Goal: Task Accomplishment & Management: Manage account settings

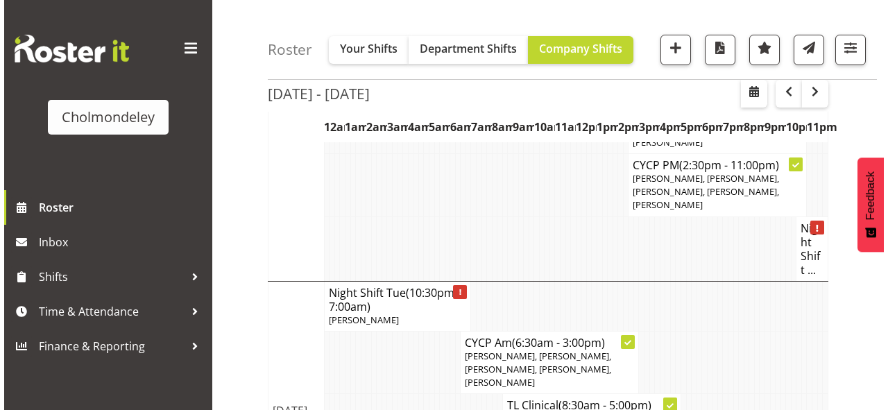
scroll to position [666, 0]
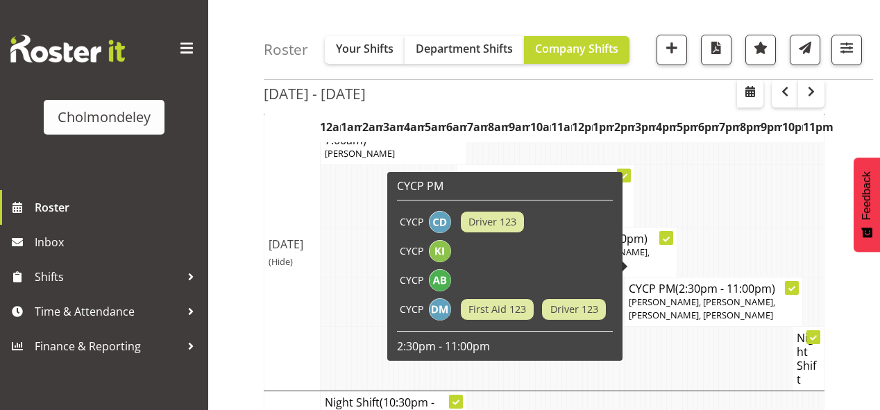
click at [708, 296] on span "[PERSON_NAME], [PERSON_NAME], [PERSON_NAME], [PERSON_NAME]" at bounding box center [702, 309] width 146 height 26
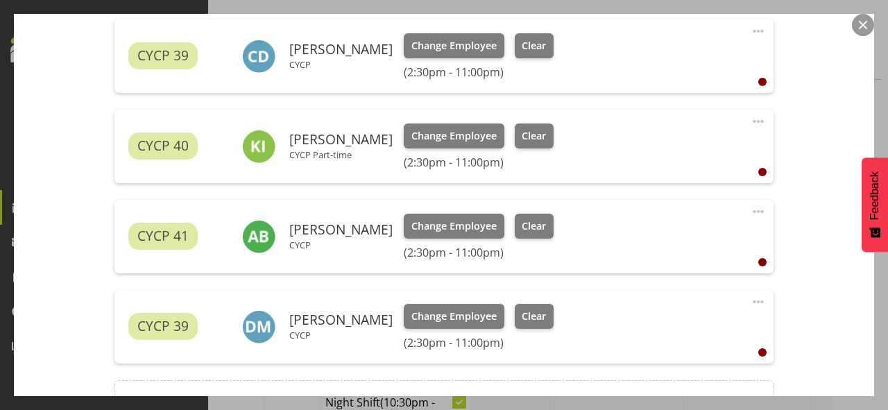
scroll to position [555, 0]
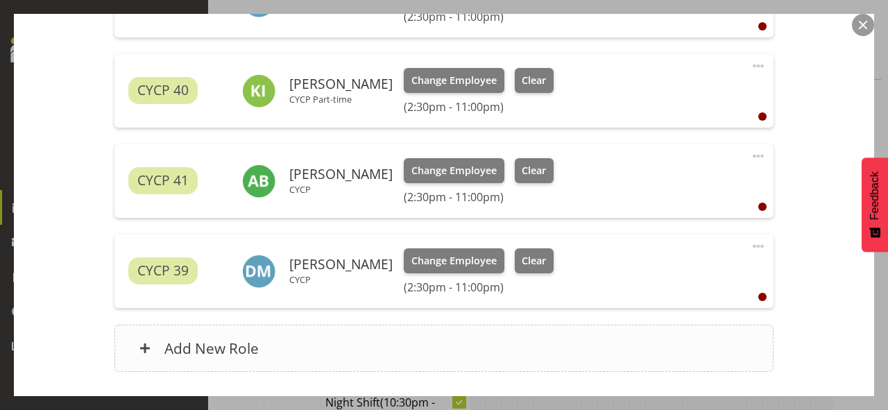
click at [491, 344] on div "Add New Role" at bounding box center [444, 348] width 659 height 47
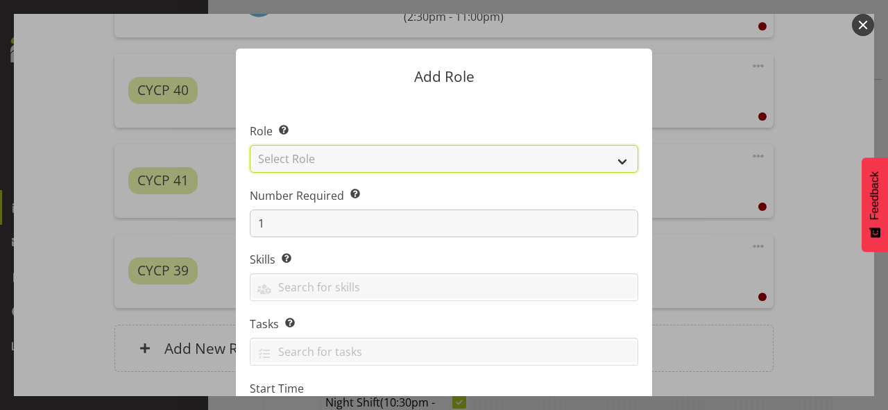
click at [317, 159] on select "Select Role Awhi Team CYCP CYCP Casual CYCP Part Time CYCP volunteer CYCP- Nigh…" at bounding box center [444, 159] width 389 height 28
select select "235"
click at [250, 145] on select "Select Role Awhi Team CYCP CYCP Casual CYCP Part Time CYCP volunteer CYCP- Nigh…" at bounding box center [444, 159] width 389 height 28
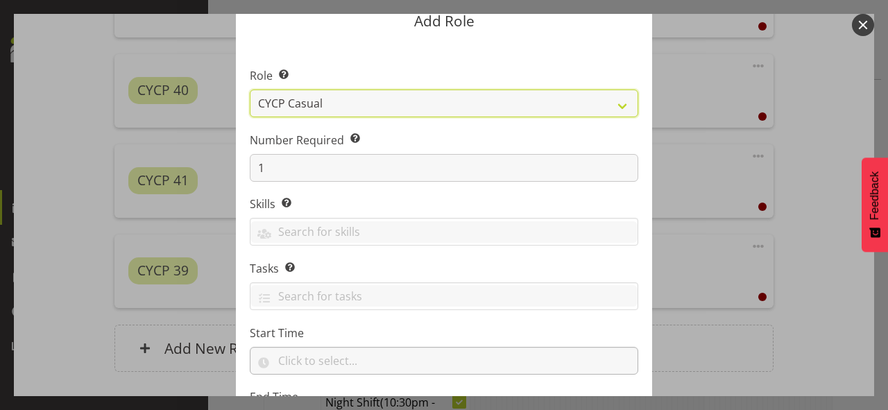
scroll to position [167, 0]
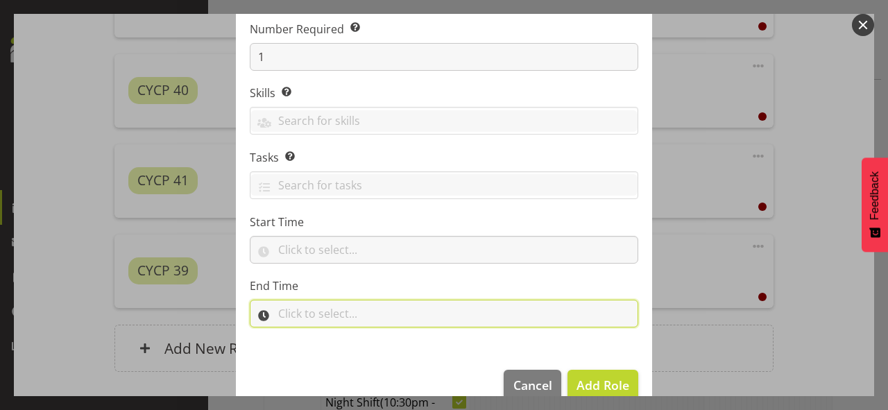
drag, startPoint x: 391, startPoint y: 309, endPoint x: 390, endPoint y: 364, distance: 54.8
click at [390, 230] on div "Add Role Role Select the role you wish to add to the shift. Awhi Team CYCP CYCP…" at bounding box center [444, 38] width 444 height 382
click at [377, 308] on input "text" at bounding box center [444, 314] width 389 height 28
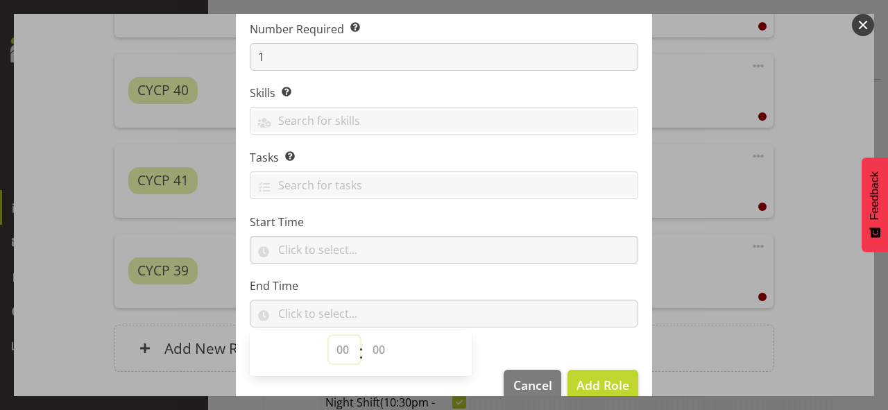
click at [329, 351] on select "00 00 01 02 03 04 05 06 07 08 09 10 11 12 13 14 15 16 17 18 19 20 21 22 23" at bounding box center [344, 350] width 31 height 28
select select "21"
click at [329, 336] on select "00 00 01 02 03 04 05 06 07 08 09 10 11 12 13 14 15 16 17 18 19 20 21 22 23" at bounding box center [344, 350] width 31 height 28
click at [375, 349] on select "00 00 01 02 03 04 05 06 07 08 09 10 11 12 13 14 15 16 17 18 19 20 21 22 23 24 2…" at bounding box center [380, 350] width 31 height 28
select select "30"
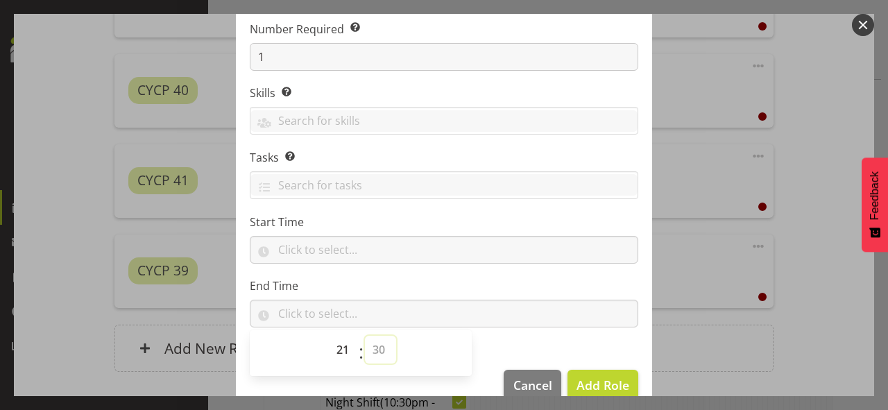
click at [365, 336] on select "00 00 01 02 03 04 05 06 07 08 09 10 11 12 13 14 15 16 17 18 19 20 21 22 23 24 2…" at bounding box center [380, 350] width 31 height 28
type input "21:30"
click at [489, 341] on section "Role Select the role you wish to add to the shift. Awhi Team CYCP CYCP Casual C…" at bounding box center [444, 143] width 416 height 425
click at [595, 377] on span "Add Role" at bounding box center [603, 385] width 53 height 17
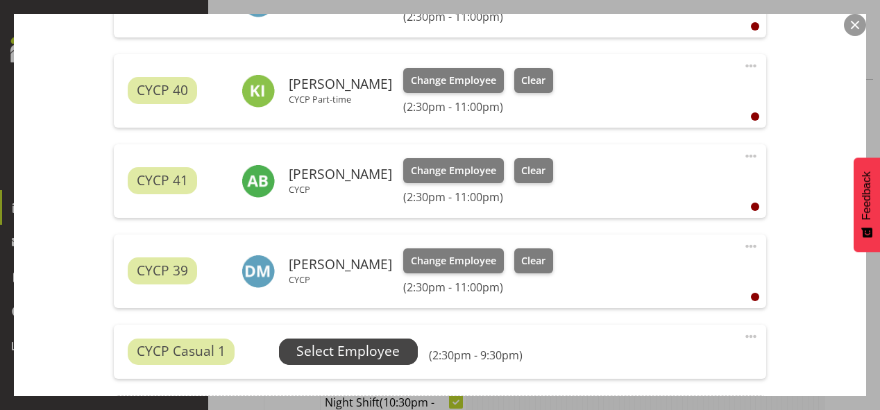
click at [280, 357] on span "Select Employee" at bounding box center [348, 352] width 139 height 26
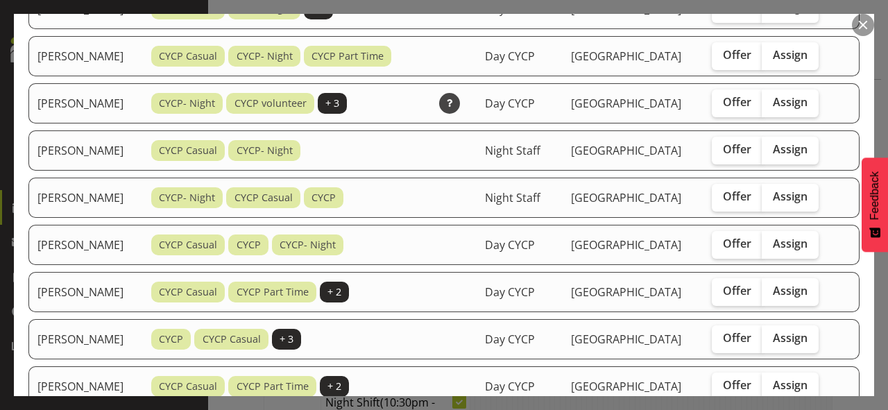
scroll to position [222, 0]
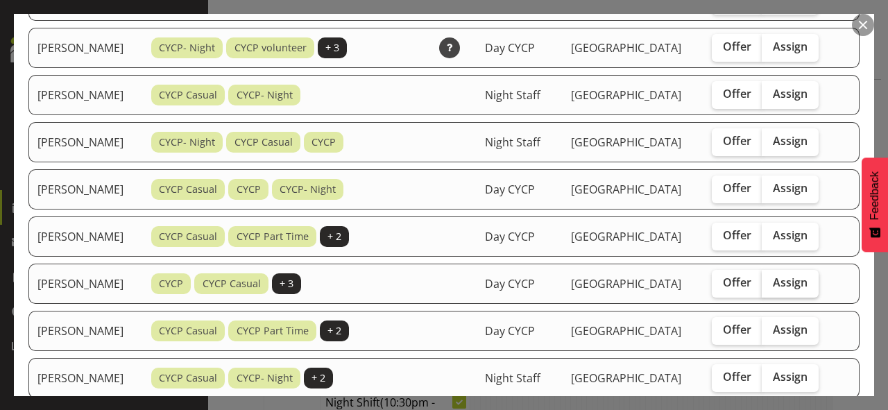
click at [792, 280] on span "Assign" at bounding box center [790, 283] width 35 height 14
click at [771, 280] on input "Assign" at bounding box center [766, 282] width 9 height 9
checkbox input "true"
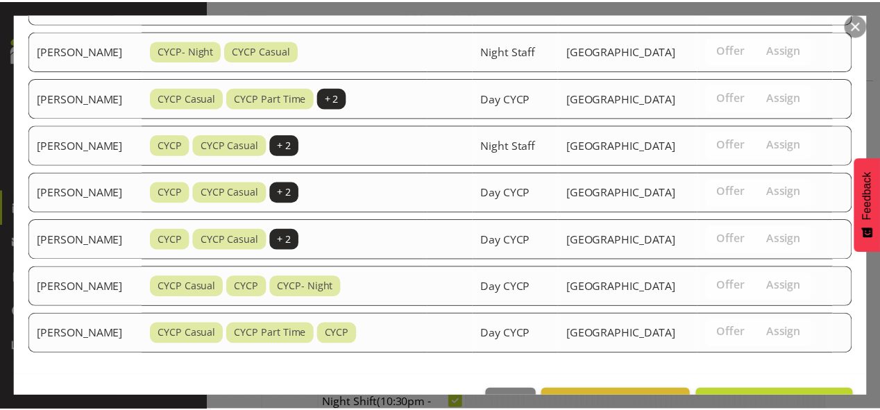
scroll to position [863, 0]
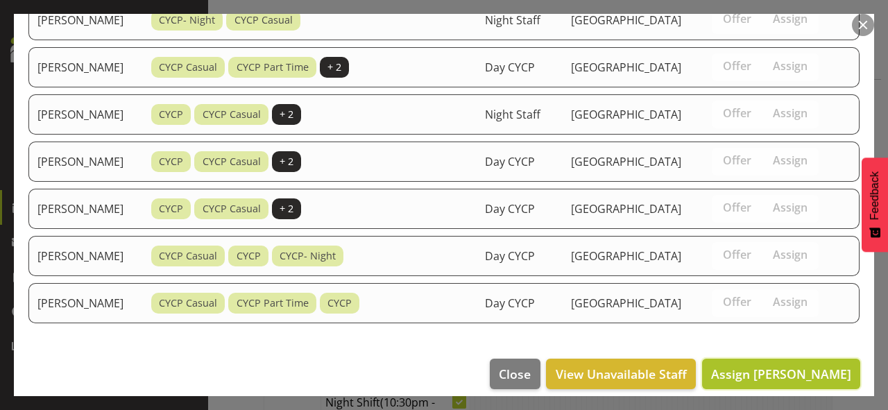
click at [797, 366] on span "Assign [PERSON_NAME]" at bounding box center [781, 374] width 140 height 17
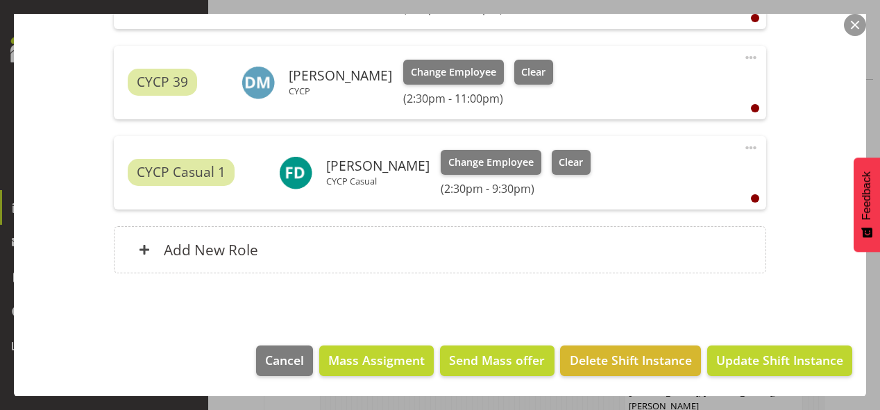
scroll to position [944, 0]
click at [777, 366] on span "Update Shift Instance" at bounding box center [779, 360] width 127 height 18
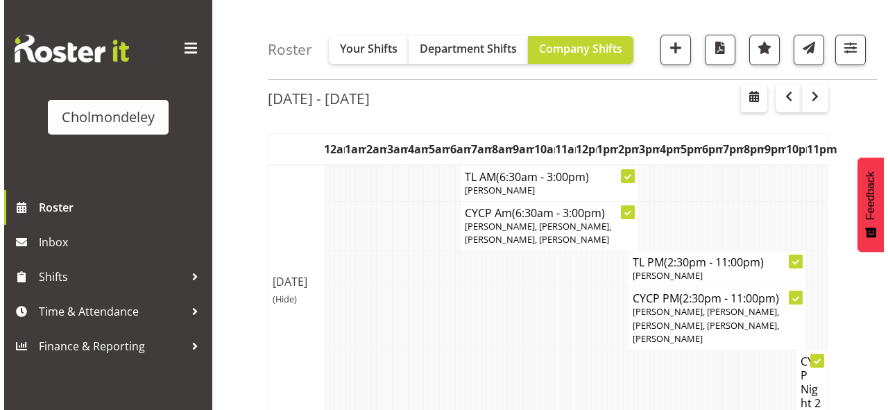
scroll to position [37, 0]
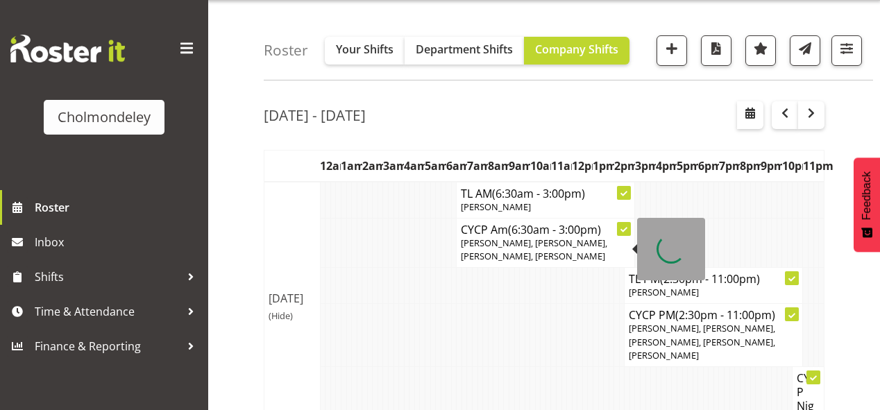
click at [542, 237] on p "[PERSON_NAME], [PERSON_NAME], [PERSON_NAME], [PERSON_NAME]" at bounding box center [545, 250] width 169 height 26
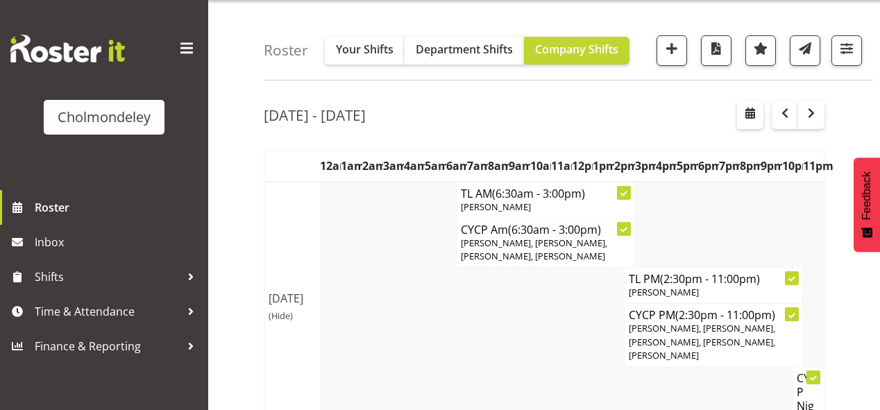
click at [521, 240] on body "Cholmondeley Roster Inbox Shifts Time & Attendance Finance & Reporting Company …" at bounding box center [440, 168] width 880 height 410
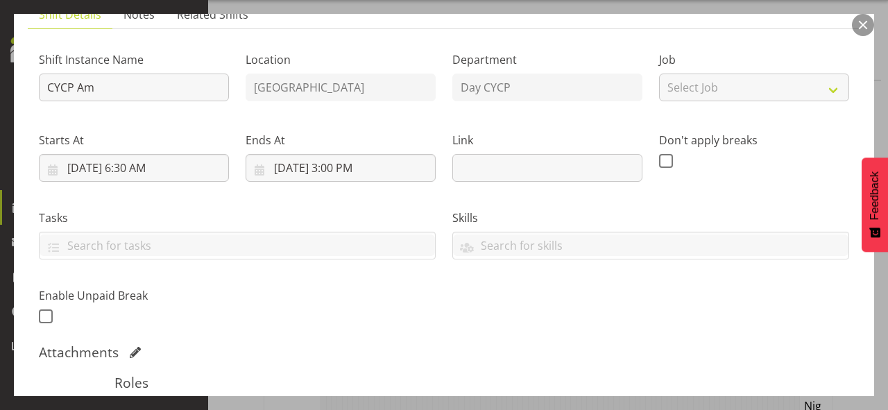
scroll to position [222, 0]
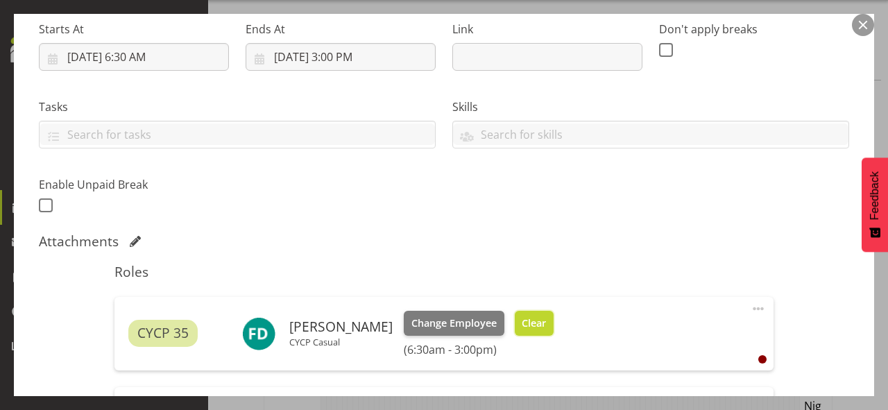
click at [522, 317] on span "Clear" at bounding box center [534, 323] width 24 height 15
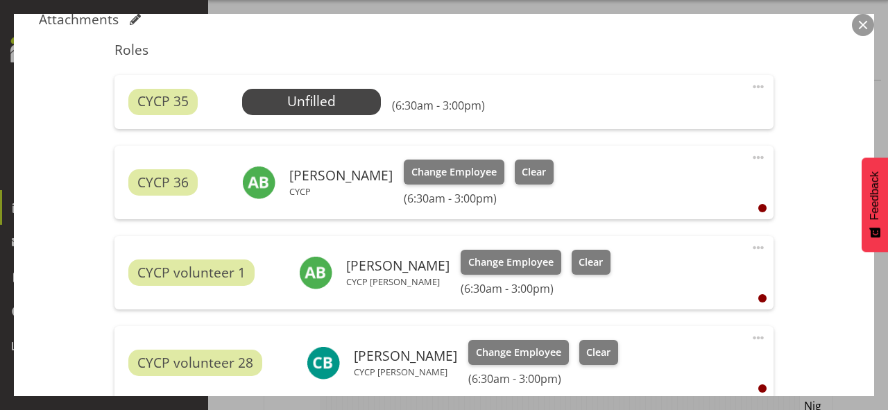
scroll to position [611, 0]
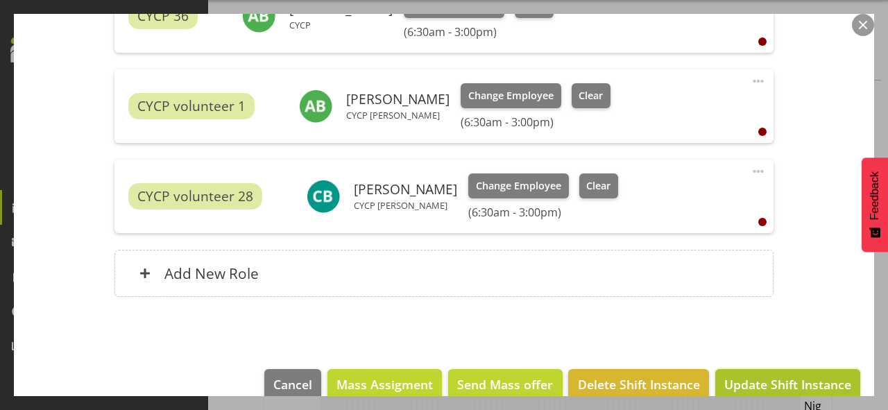
click at [797, 378] on span "Update Shift Instance" at bounding box center [788, 384] width 127 height 18
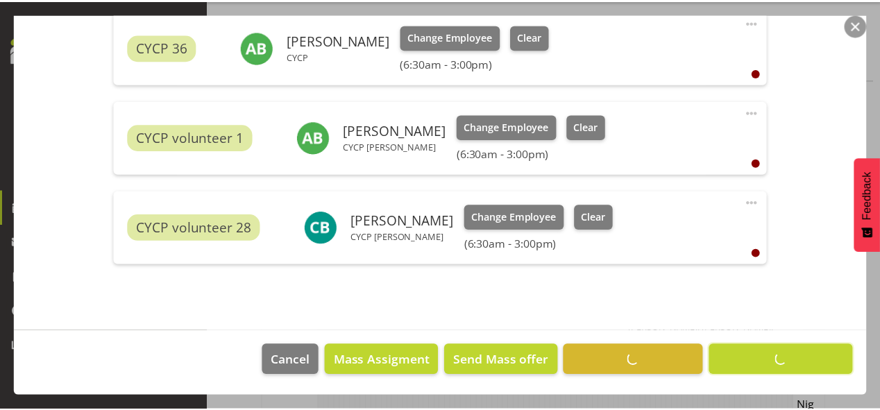
scroll to position [579, 0]
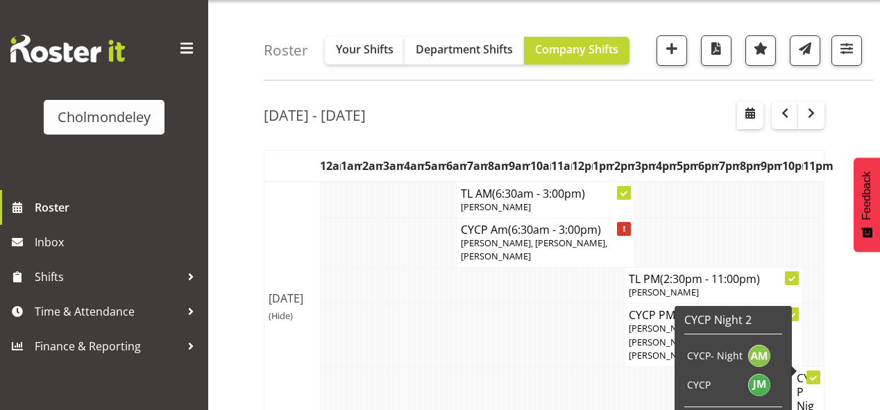
click at [454, 330] on td at bounding box center [454, 335] width 6 height 63
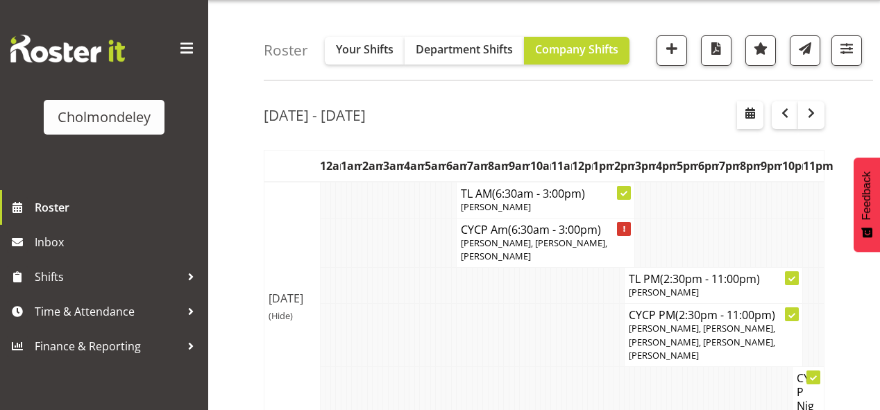
scroll to position [203, 0]
